Goal: Transaction & Acquisition: Book appointment/travel/reservation

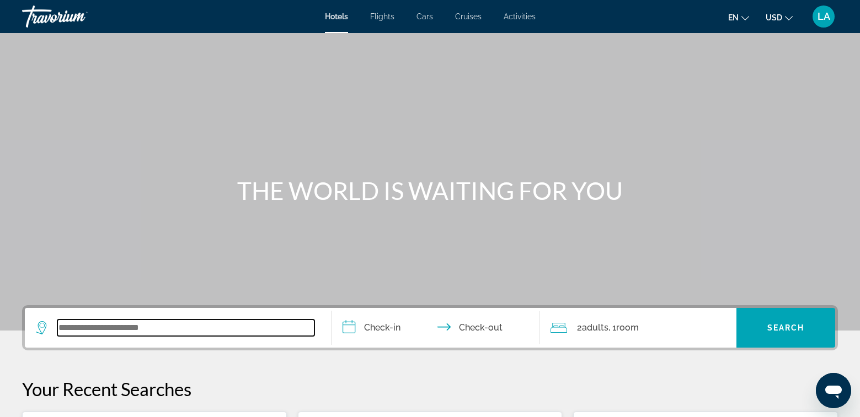
click at [176, 329] on input "Search widget" at bounding box center [185, 328] width 257 height 17
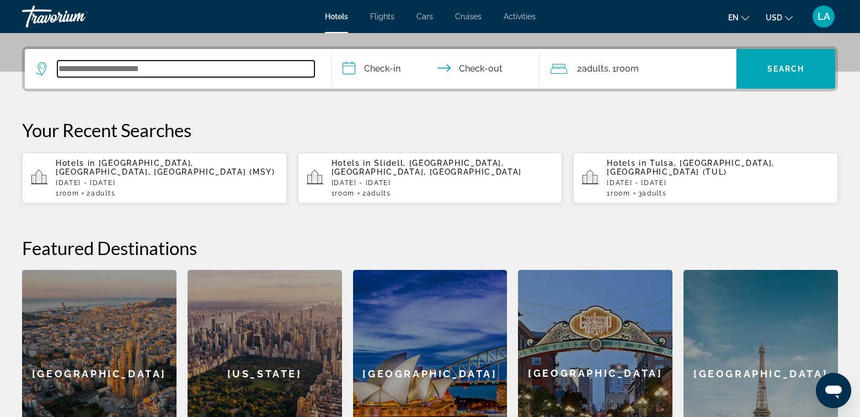
scroll to position [270, 0]
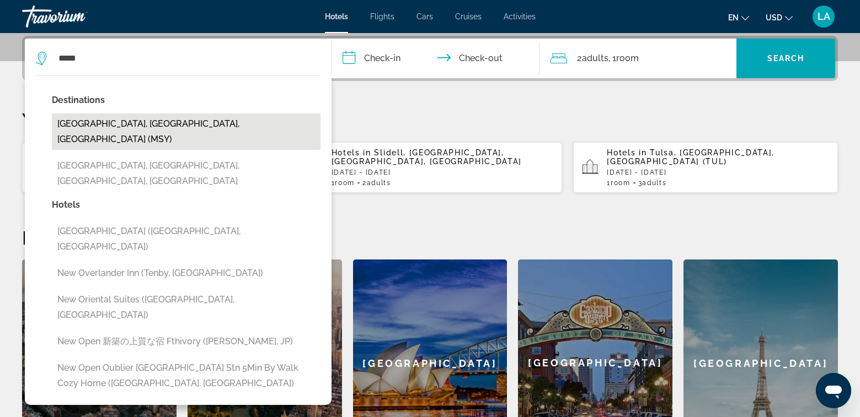
click at [109, 128] on button "[GEOGRAPHIC_DATA], [GEOGRAPHIC_DATA], [GEOGRAPHIC_DATA] (MSY)" at bounding box center [186, 132] width 269 height 36
type input "**********"
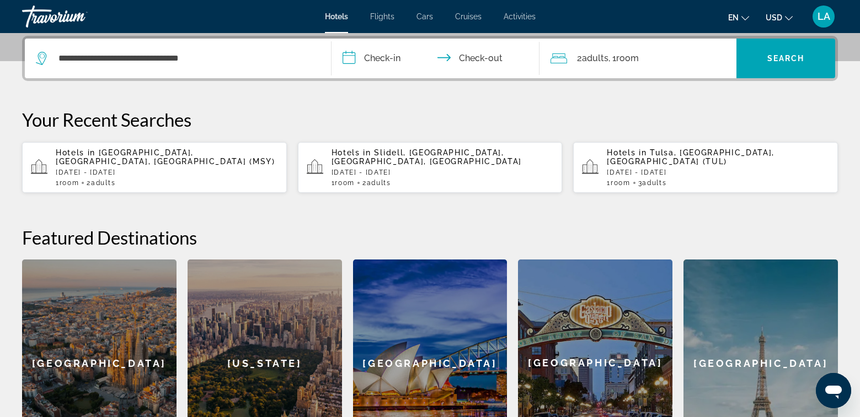
click at [388, 60] on input "**********" at bounding box center [437, 60] width 212 height 43
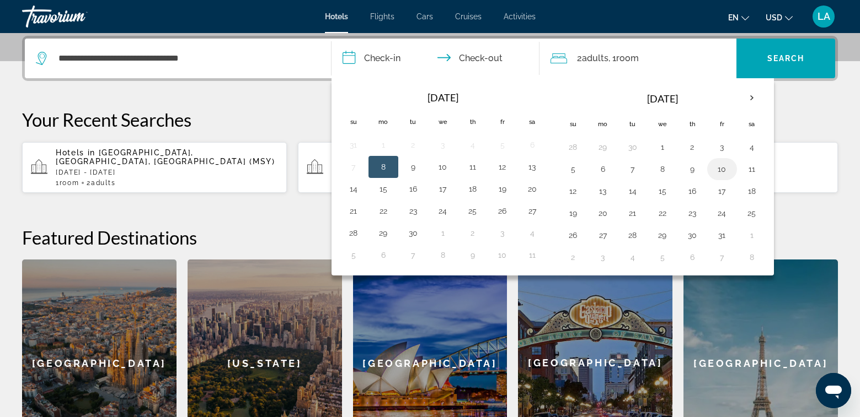
click at [721, 167] on button "10" at bounding box center [722, 169] width 18 height 15
click at [572, 194] on button "12" at bounding box center [573, 191] width 18 height 15
type input "**********"
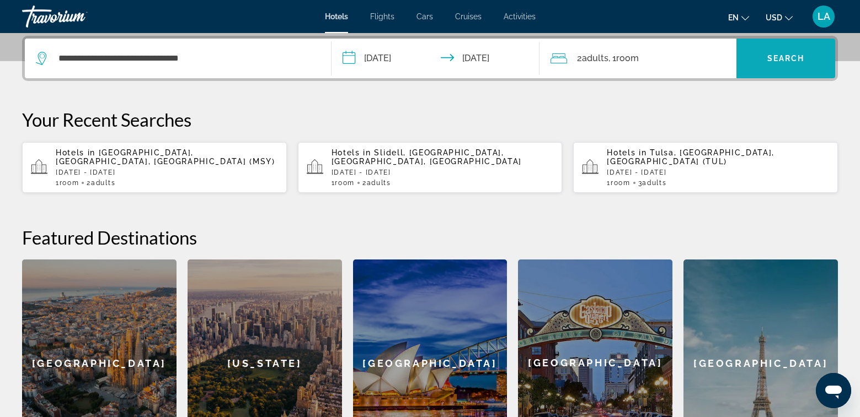
click at [787, 60] on span "Search" at bounding box center [785, 58] width 37 height 9
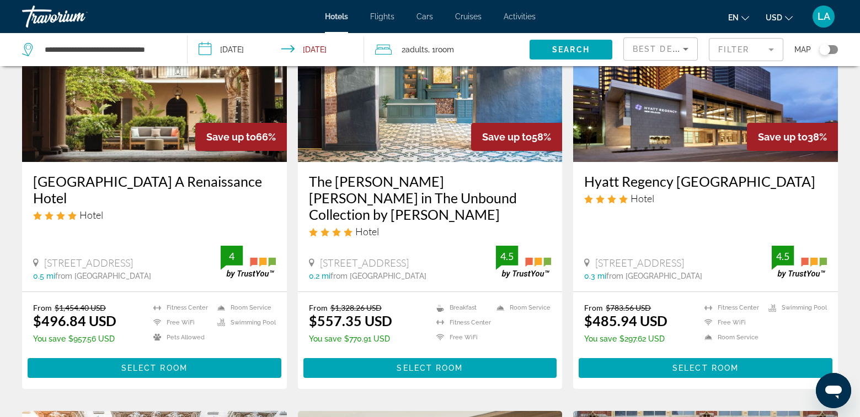
scroll to position [55, 0]
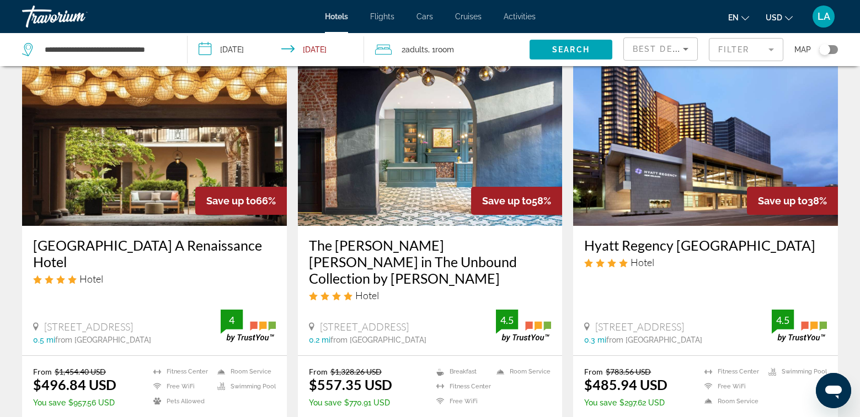
click at [686, 51] on icon "Sort by" at bounding box center [685, 48] width 13 height 13
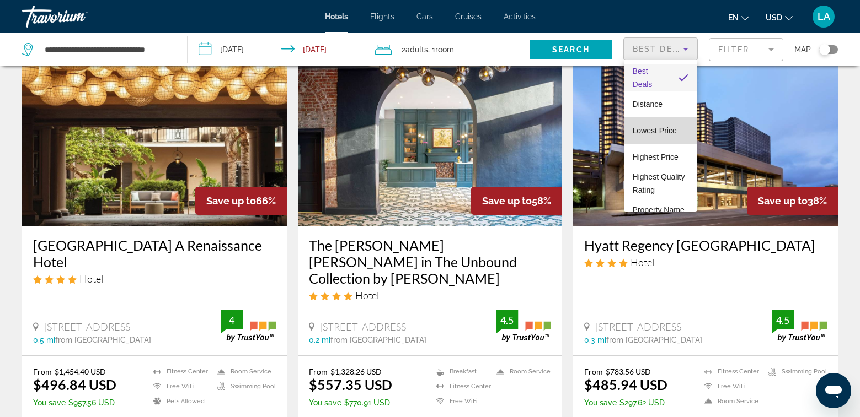
click at [660, 132] on span "Lowest Price" at bounding box center [654, 130] width 44 height 9
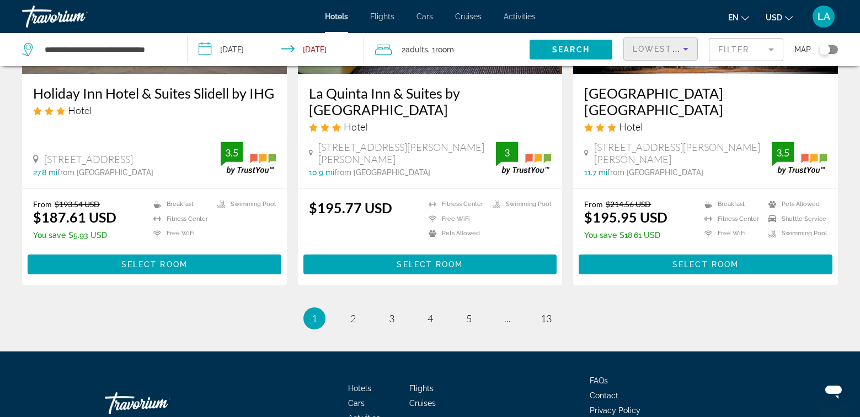
scroll to position [1504, 0]
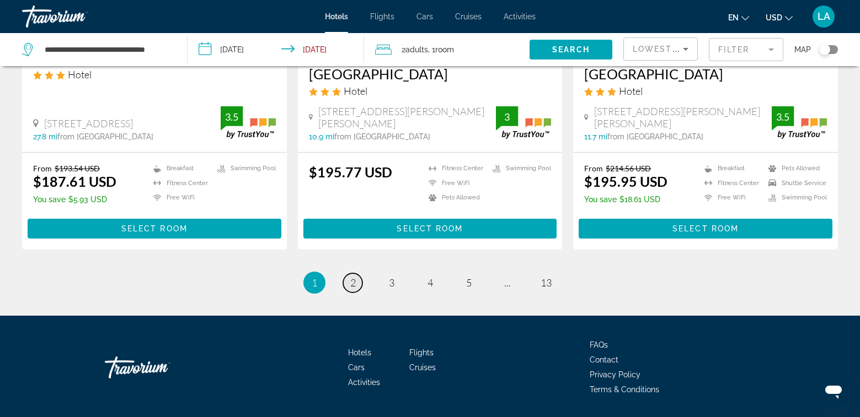
click at [352, 277] on span "2" at bounding box center [353, 283] width 6 height 12
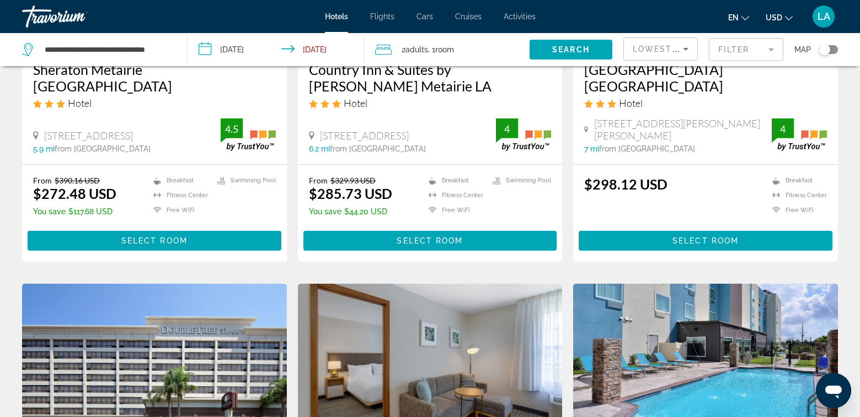
scroll to position [1048, 0]
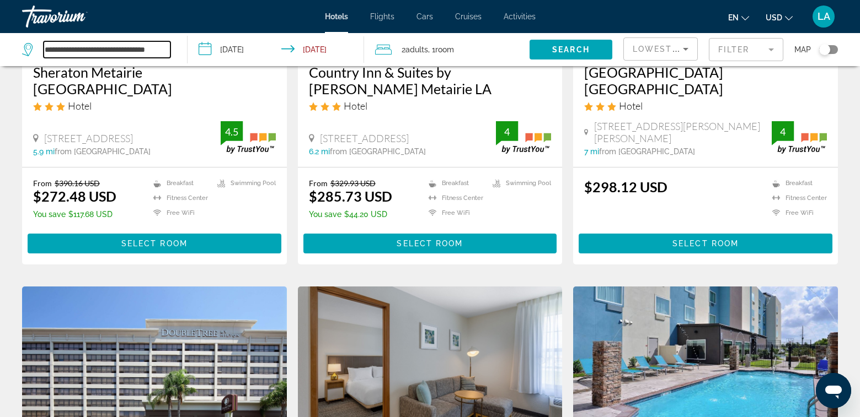
click at [94, 51] on input "**********" at bounding box center [107, 49] width 127 height 17
click at [157, 49] on input "**********" at bounding box center [107, 49] width 127 height 17
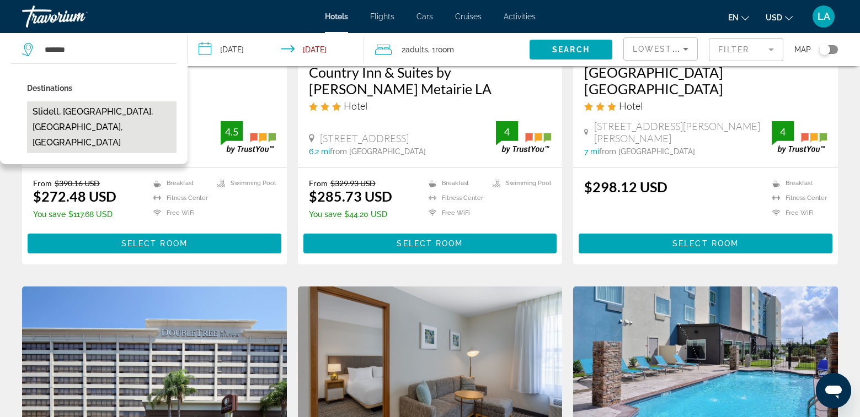
click at [87, 115] on button "Slidell, [GEOGRAPHIC_DATA], [GEOGRAPHIC_DATA], [GEOGRAPHIC_DATA]" at bounding box center [101, 127] width 149 height 52
type input "**********"
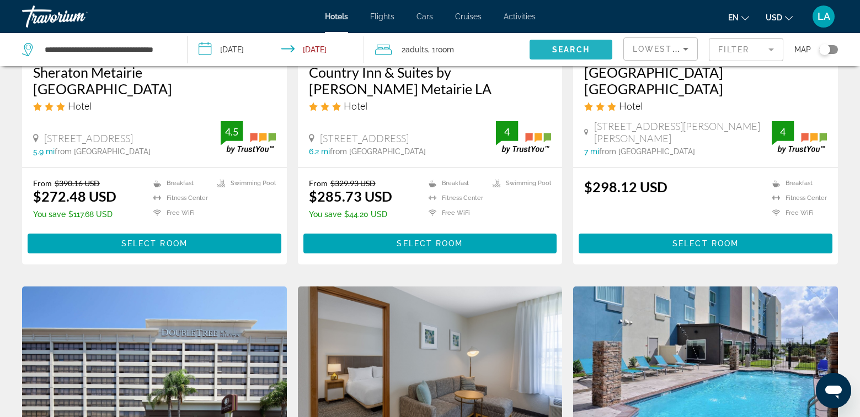
click at [561, 53] on span "Search" at bounding box center [570, 49] width 37 height 9
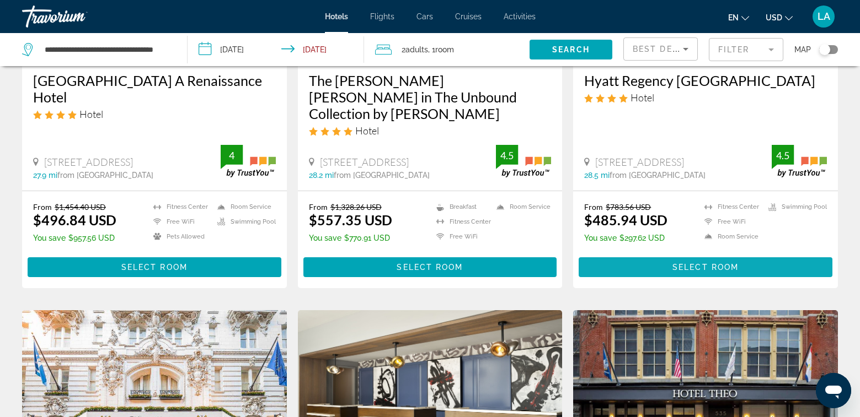
scroll to position [221, 0]
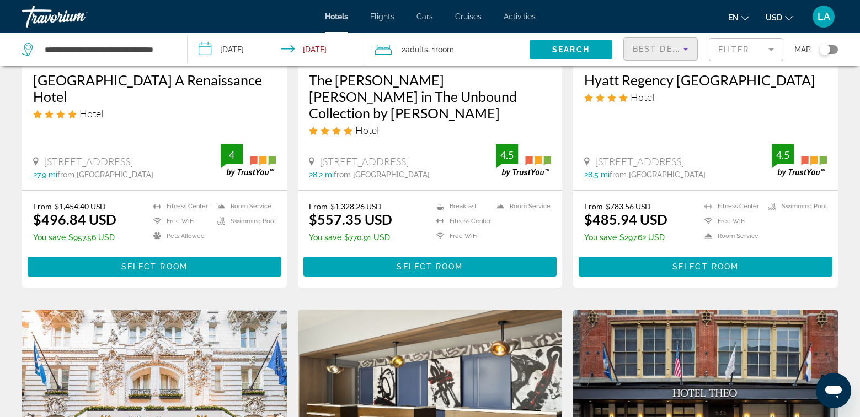
click at [684, 49] on icon "Sort by" at bounding box center [686, 49] width 6 height 3
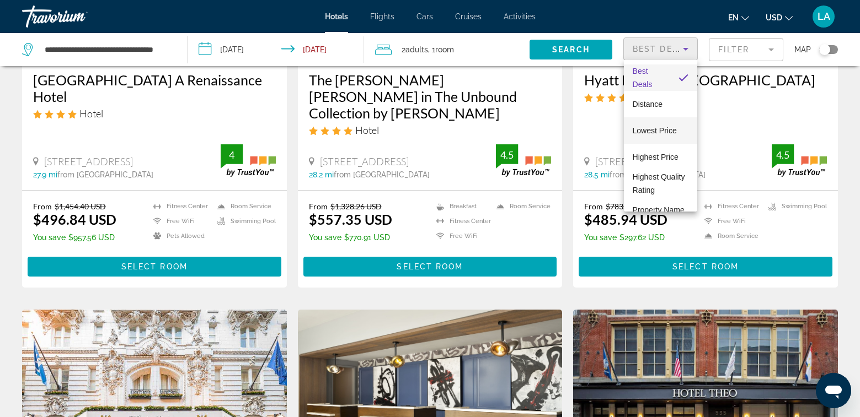
click at [653, 128] on span "Lowest Price" at bounding box center [654, 130] width 44 height 9
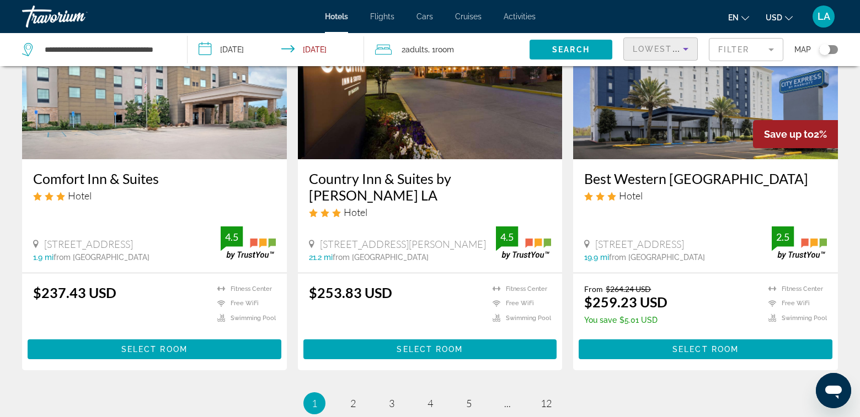
scroll to position [1378, 0]
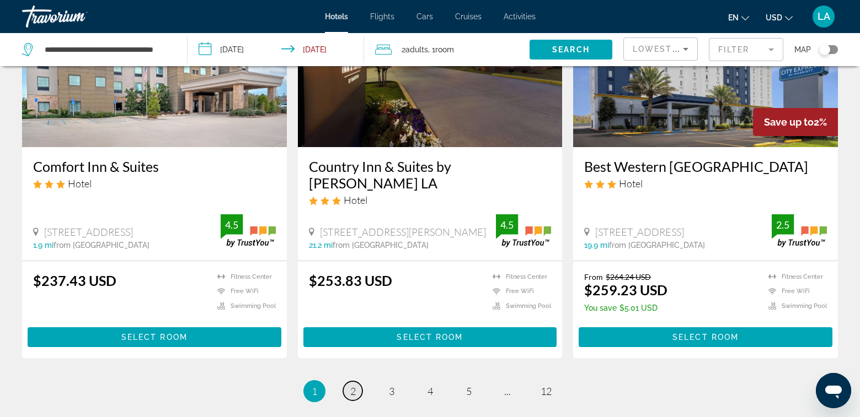
click at [351, 385] on span "2" at bounding box center [353, 391] width 6 height 12
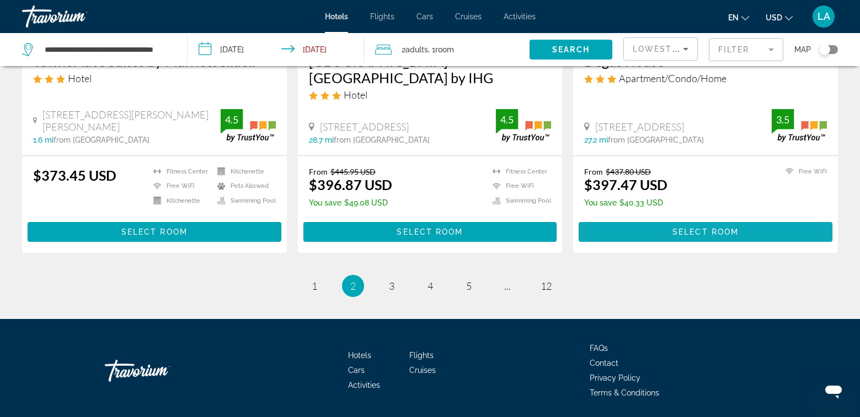
scroll to position [1505, 0]
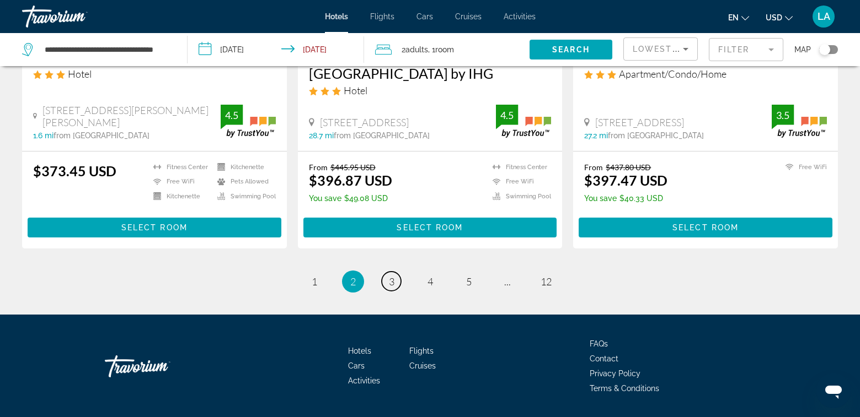
click at [394, 272] on link "page 3" at bounding box center [391, 281] width 19 height 19
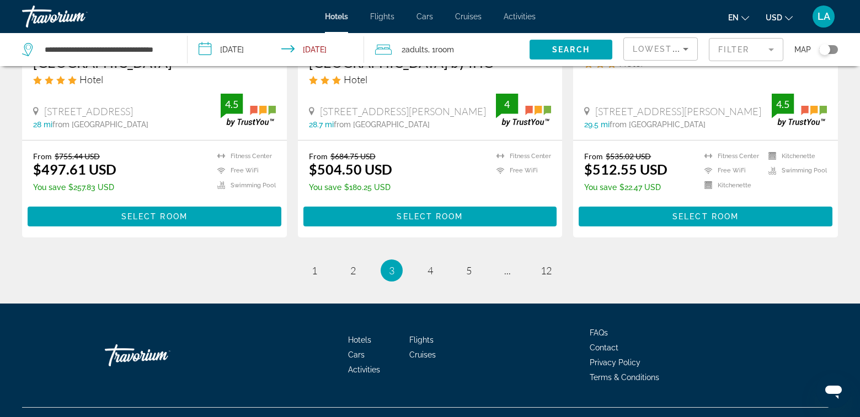
scroll to position [1504, 0]
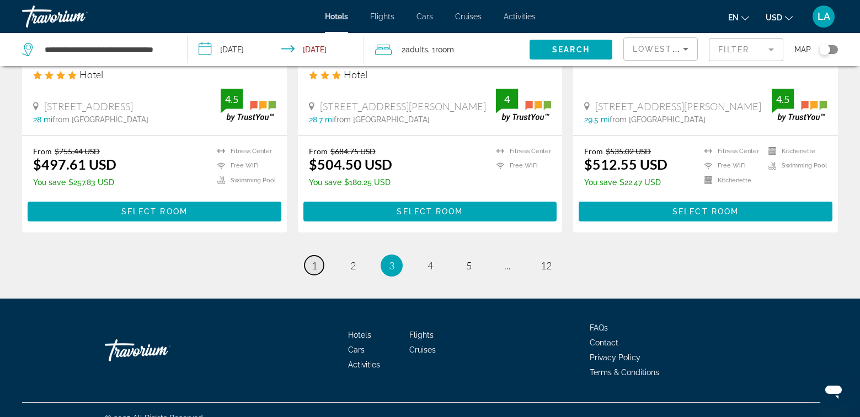
click at [316, 260] on span "1" at bounding box center [315, 266] width 6 height 12
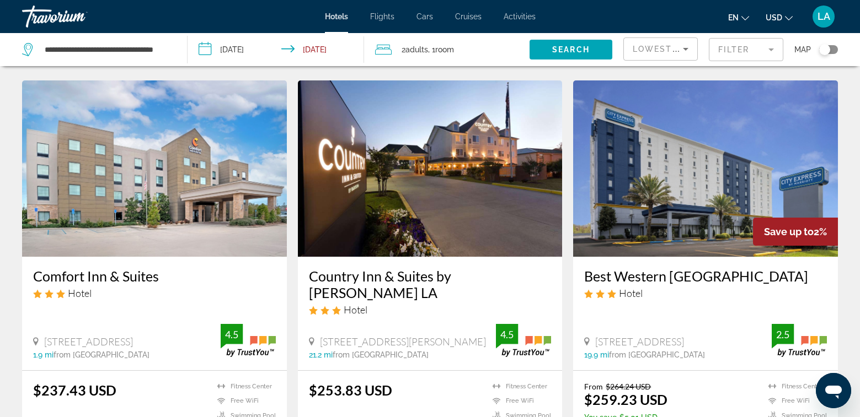
scroll to position [1268, 0]
click at [410, 50] on span "Adults" at bounding box center [416, 49] width 23 height 9
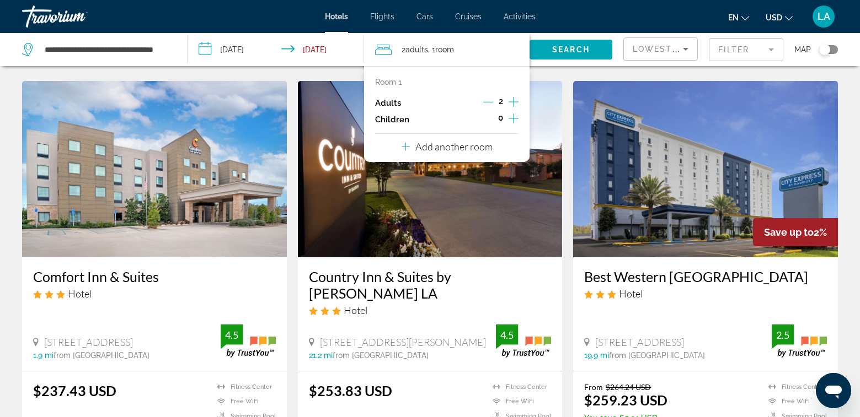
click at [489, 102] on icon "Decrement adults" at bounding box center [488, 102] width 10 height 1
click at [512, 119] on icon "Increment children" at bounding box center [513, 118] width 10 height 13
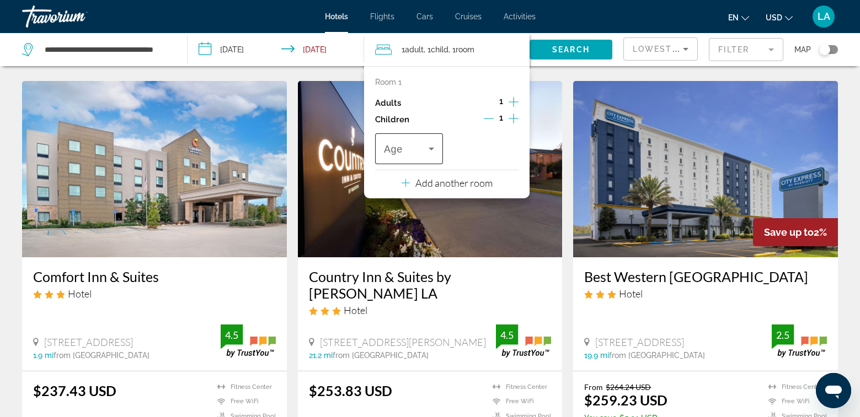
click at [432, 148] on icon "Travelers: 1 adult, 1 child" at bounding box center [431, 149] width 6 height 3
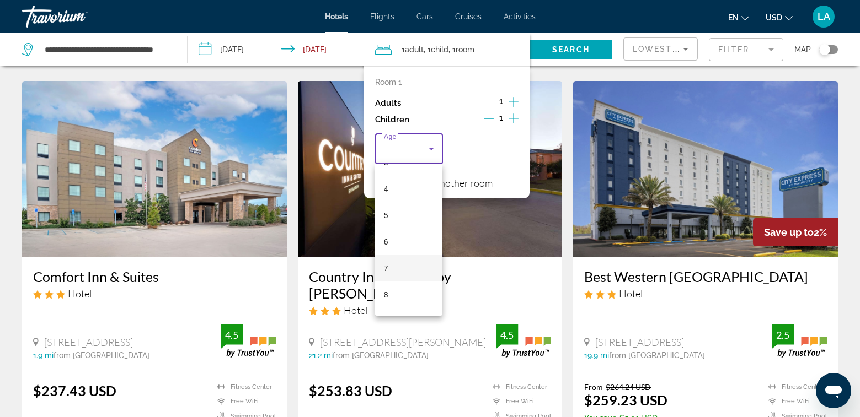
scroll to position [221, 0]
click at [404, 302] on mat-option "13" at bounding box center [408, 305] width 67 height 26
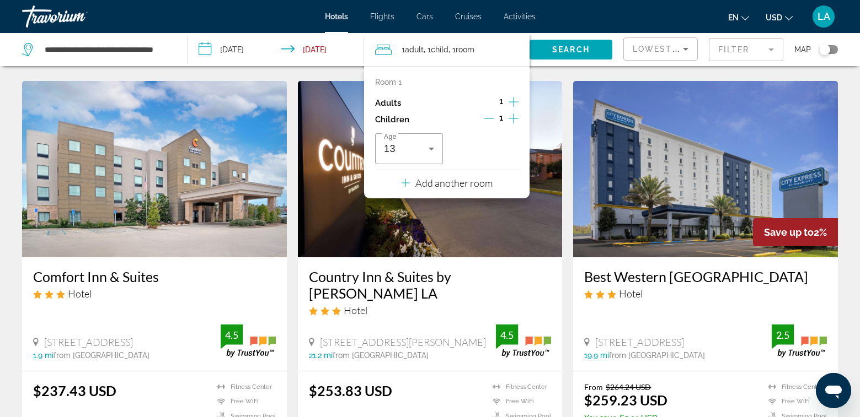
click at [549, 81] on img "Main content" at bounding box center [430, 169] width 265 height 176
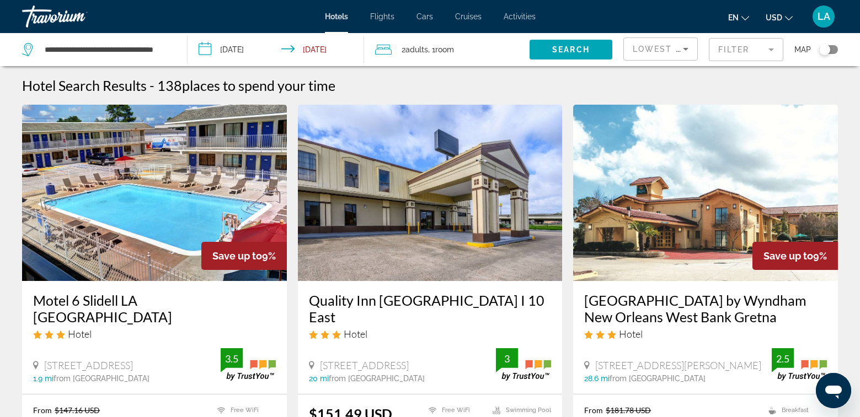
click at [420, 51] on span "Adults" at bounding box center [416, 49] width 23 height 9
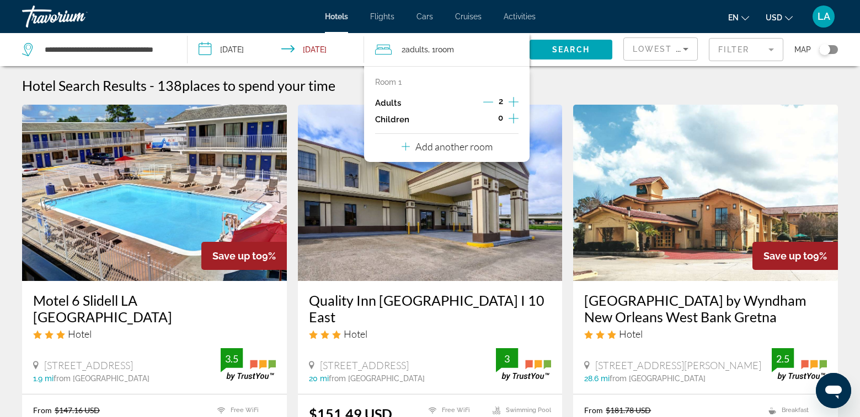
click at [485, 103] on icon "Decrement adults" at bounding box center [488, 102] width 10 height 10
click at [514, 117] on icon "Increment children" at bounding box center [513, 118] width 10 height 13
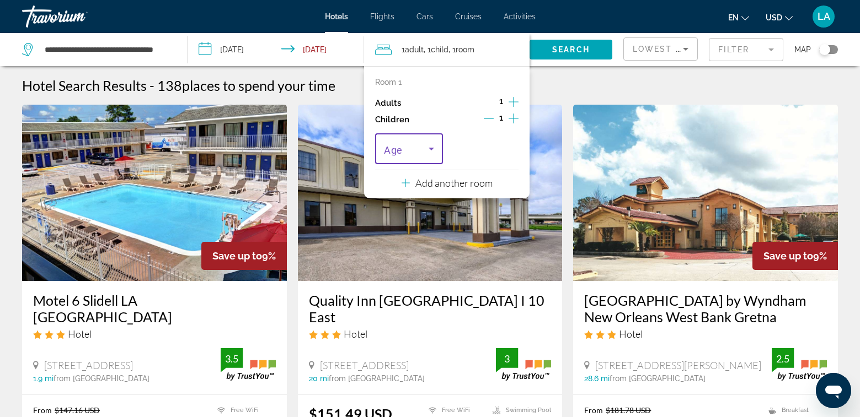
click at [432, 149] on icon "Travelers: 1 adult, 1 child" at bounding box center [431, 148] width 13 height 13
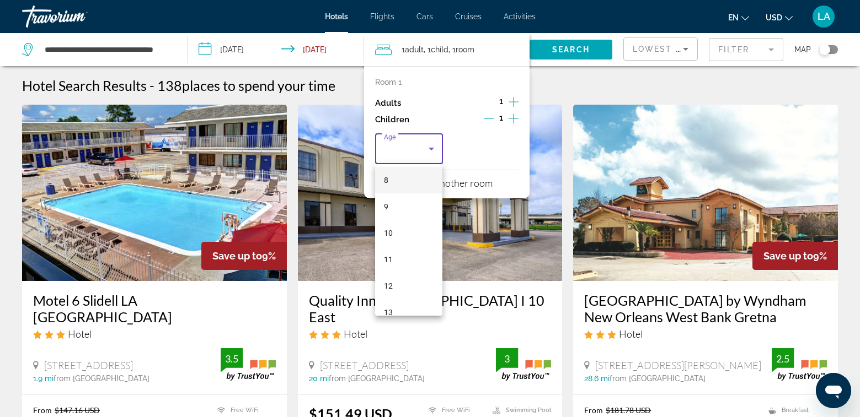
scroll to position [276, 0]
click at [400, 253] on mat-option "13" at bounding box center [408, 250] width 67 height 26
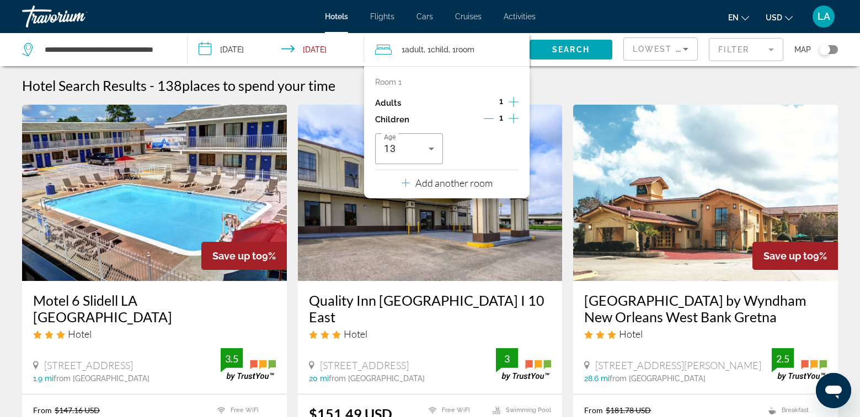
click at [614, 44] on div "Search" at bounding box center [576, 49] width 94 height 33
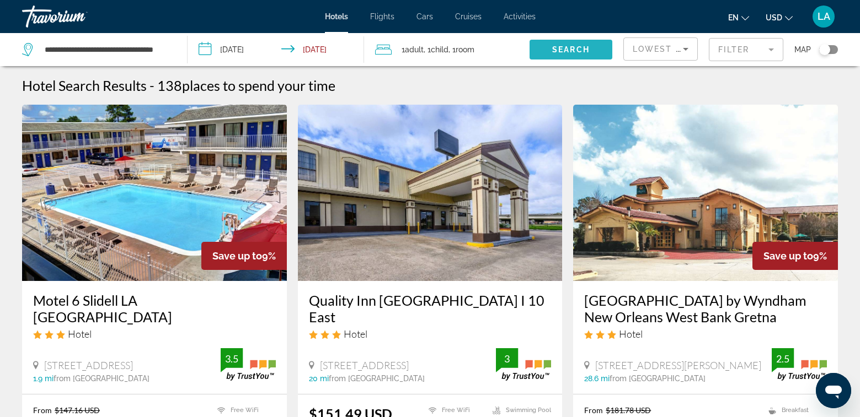
click at [575, 50] on span "Search" at bounding box center [570, 49] width 37 height 9
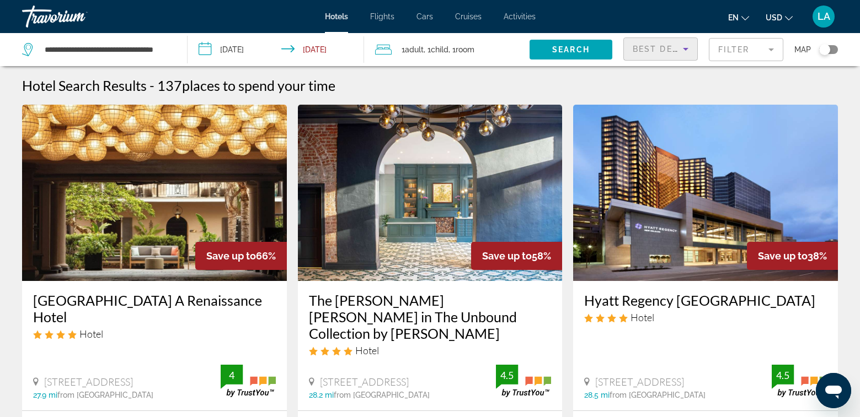
click at [686, 50] on icon "Sort by" at bounding box center [686, 49] width 6 height 3
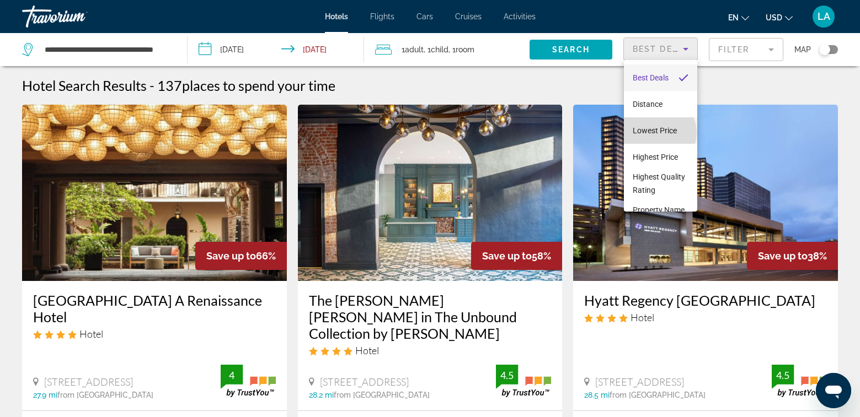
click at [658, 133] on span "Lowest Price" at bounding box center [654, 130] width 44 height 9
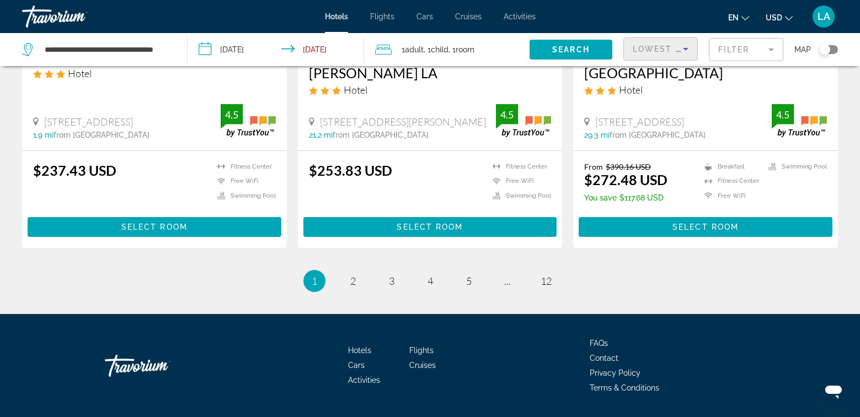
scroll to position [1504, 0]
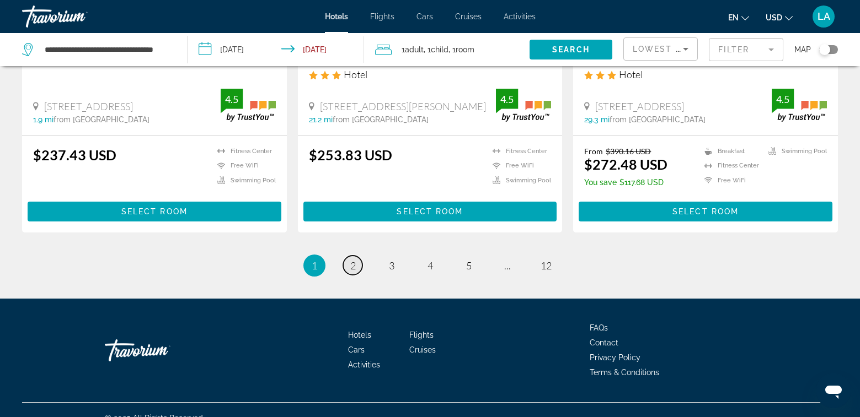
click at [355, 260] on span "2" at bounding box center [353, 266] width 6 height 12
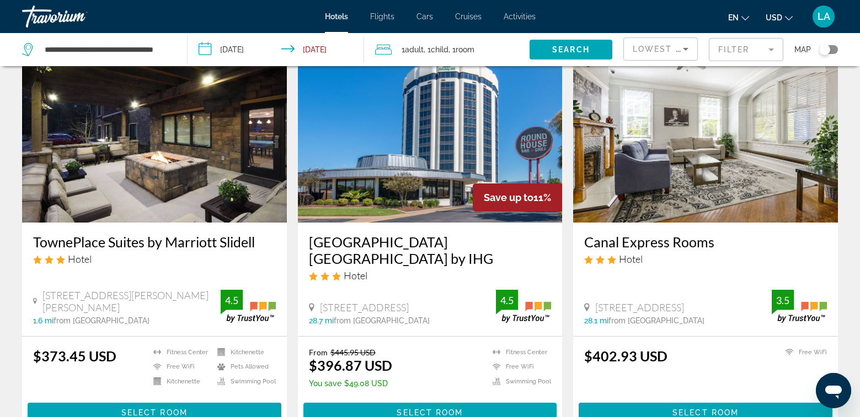
scroll to position [1323, 0]
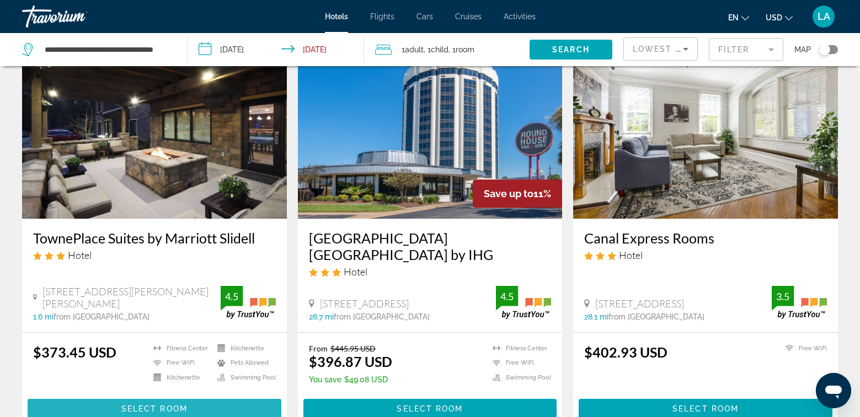
click at [143, 405] on span "Select Room" at bounding box center [154, 409] width 66 height 9
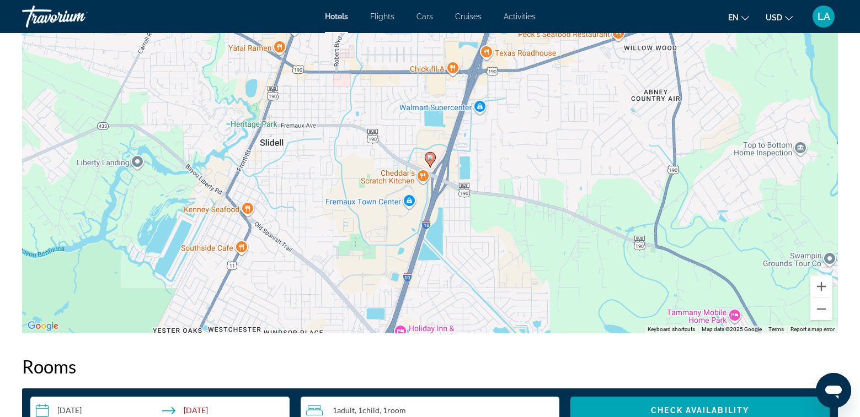
scroll to position [1103, 0]
